Goal: Task Accomplishment & Management: Manage account settings

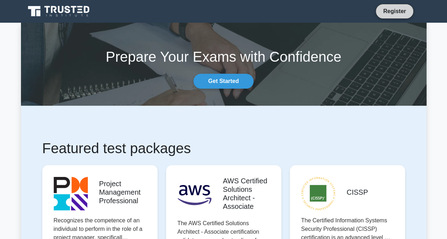
click at [398, 13] on link "Register" at bounding box center [393, 11] width 31 height 9
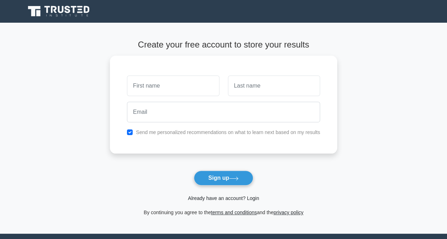
click at [242, 196] on link "Already have an account? Login" at bounding box center [223, 199] width 71 height 6
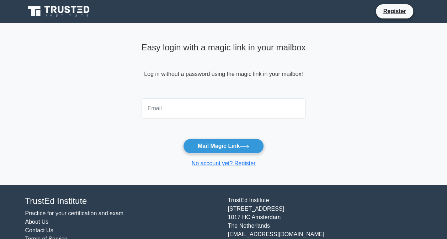
click at [189, 108] on input "email" at bounding box center [223, 108] width 164 height 21
type input "jack_peq@hotmail.com"
click at [350, 154] on main "Easy login with a magic link in your mailbox Log in without a password using th…" at bounding box center [223, 104] width 447 height 162
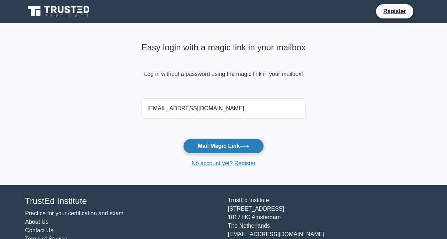
click at [232, 144] on button "Mail Magic Link" at bounding box center [223, 146] width 81 height 15
